Goal: Information Seeking & Learning: Learn about a topic

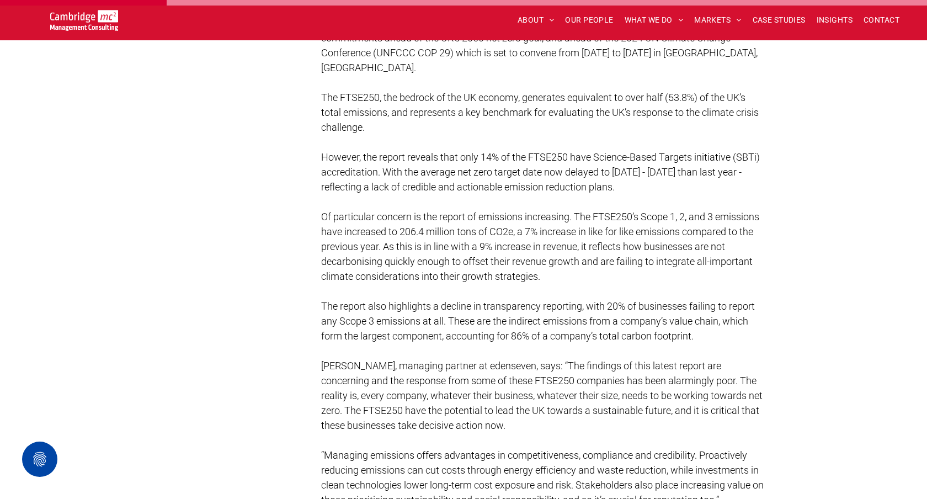
scroll to position [579, 0]
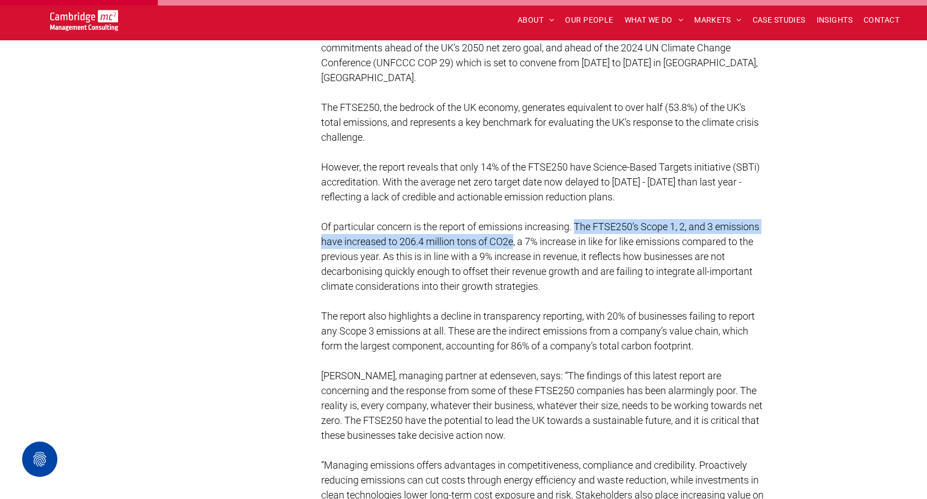
drag, startPoint x: 578, startPoint y: 223, endPoint x: 512, endPoint y: 241, distance: 68.0
click at [512, 241] on span "Of particular concern is the report of emissions increasing. The FTSE250’s Scop…" at bounding box center [540, 256] width 438 height 71
copy span "The FTSE250’s Scope 1, 2, and 3 emissions have increased to 206.4 million tons …"
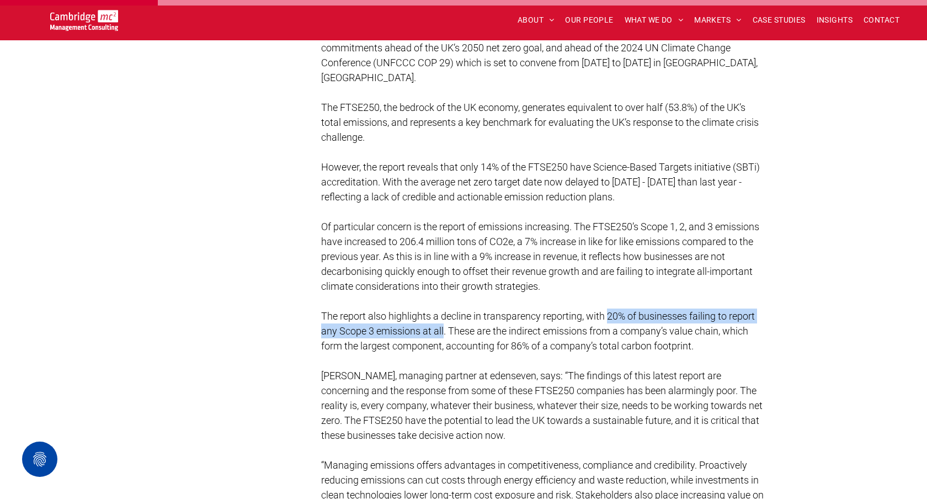
drag, startPoint x: 610, startPoint y: 312, endPoint x: 442, endPoint y: 332, distance: 168.8
click at [443, 332] on span "The report also highlights a decline in transparency reporting, with 20% of bus…" at bounding box center [538, 330] width 434 height 41
copy span "20% of businesses failing to report any Scope 3 emissions at al"
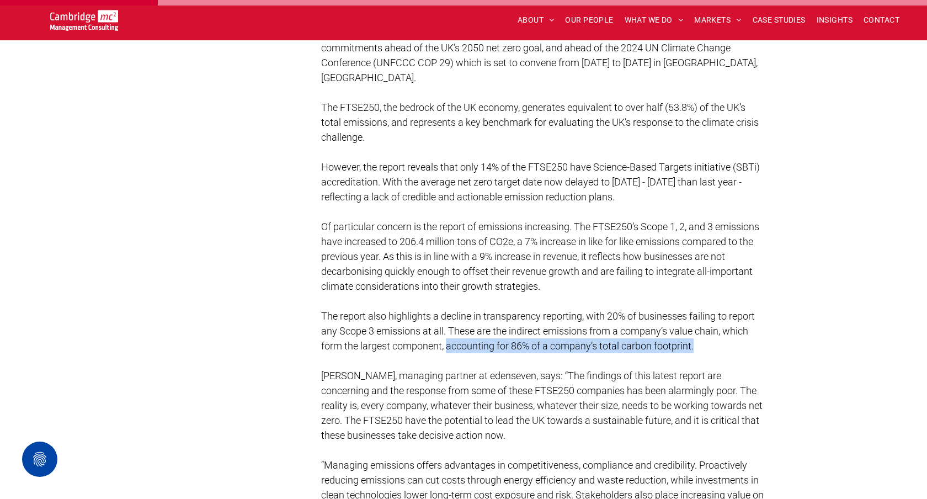
drag, startPoint x: 446, startPoint y: 344, endPoint x: 694, endPoint y: 342, distance: 247.7
click at [694, 342] on span "The report also highlights a decline in transparency reporting, with 20% of bus…" at bounding box center [538, 330] width 434 height 41
copy span "accounting for 86% of a company’s total carbon footprint."
